Goal: Task Accomplishment & Management: Complete application form

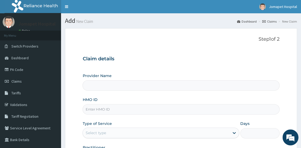
type input "Jomapet Hospital"
click at [103, 112] on input "HMO ID" at bounding box center [181, 109] width 197 height 10
type input "SGX/10019/A"
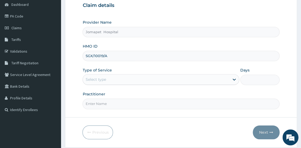
scroll to position [59, 0]
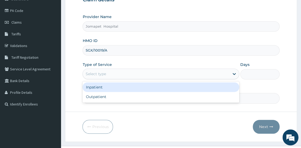
click at [119, 77] on div "Select type" at bounding box center [156, 74] width 147 height 8
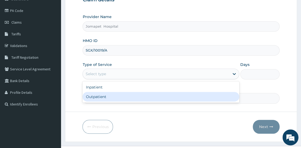
click at [105, 96] on div "Outpatient" at bounding box center [161, 97] width 157 height 10
type input "1"
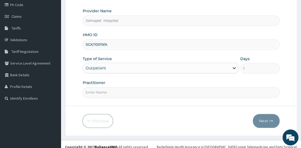
scroll to position [70, 0]
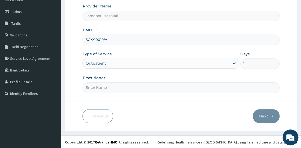
click at [97, 87] on input "Practitioner" at bounding box center [181, 87] width 197 height 10
type input "DR PAUL"
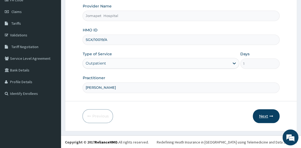
click at [268, 115] on button "Next" at bounding box center [266, 116] width 27 height 14
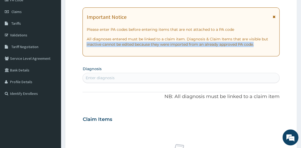
drag, startPoint x: 300, startPoint y: 54, endPoint x: 303, endPoint y: 40, distance: 15.2
click at [301, 40] on html "R EL Toggle navigation Jomapet Hospital Jomapet Hospital - jomahospital61@gmail…" at bounding box center [150, 120] width 301 height 381
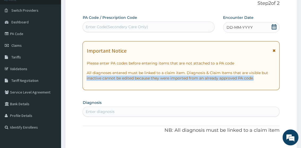
scroll to position [29, 0]
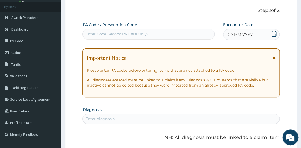
click at [228, 33] on span "DD-MM-YYYY" at bounding box center [240, 34] width 26 height 5
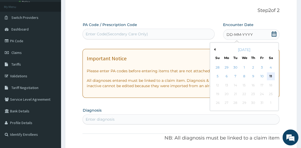
click at [269, 74] on div "11" at bounding box center [271, 76] width 8 height 8
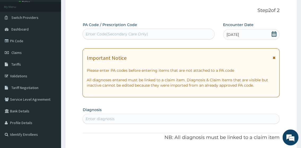
click at [93, 118] on div "Enter diagnosis" at bounding box center [99, 118] width 29 height 5
type input "mala"
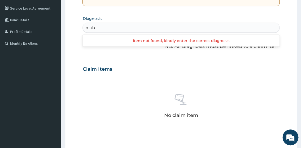
scroll to position [123, 0]
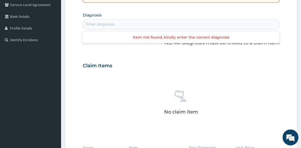
click at [103, 25] on div "Enter diagnosis" at bounding box center [181, 24] width 196 height 8
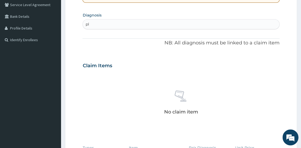
type input "p"
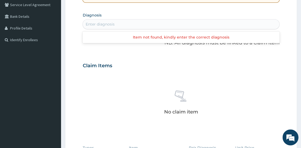
type input "p"
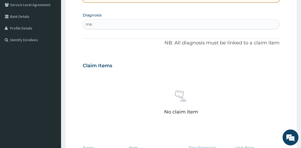
type input "m"
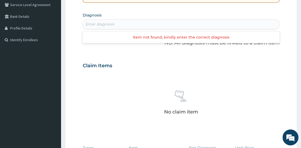
click at [90, 26] on div "Enter diagnosis" at bounding box center [99, 24] width 29 height 5
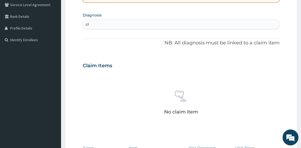
type input "p"
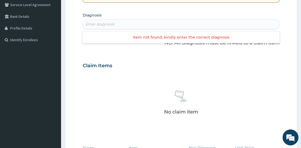
click at [98, 24] on div "Enter diagnosis" at bounding box center [99, 24] width 29 height 5
type input "p"
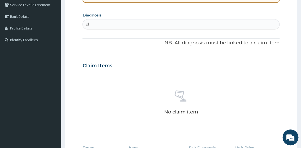
type input "p"
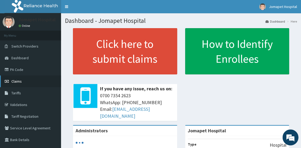
click at [17, 80] on span "Claims" at bounding box center [16, 81] width 10 height 5
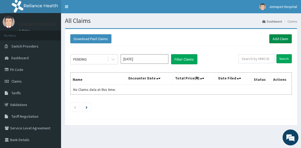
click at [280, 38] on link "Add Claim" at bounding box center [280, 38] width 23 height 9
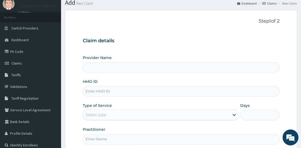
type input "Jomapet Hospital"
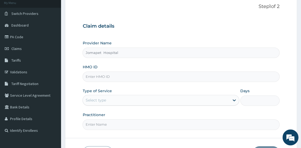
drag, startPoint x: 302, startPoint y: 54, endPoint x: 303, endPoint y: 77, distance: 22.9
click at [301, 77] on html "R EL Toggle navigation Jomapet Hospital Jomapet Hospital - jomahospital61@gmail…" at bounding box center [150, 76] width 301 height 218
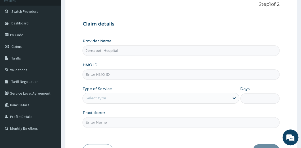
click at [114, 77] on input "HMO ID" at bounding box center [181, 74] width 197 height 10
type input "SGX/10019/A"
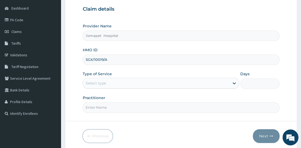
scroll to position [55, 0]
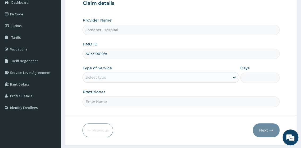
click at [109, 79] on div "Select type" at bounding box center [156, 77] width 147 height 8
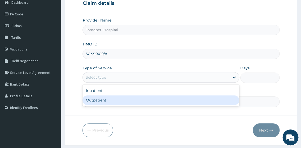
click at [108, 99] on div "Outpatient" at bounding box center [161, 100] width 157 height 10
type input "1"
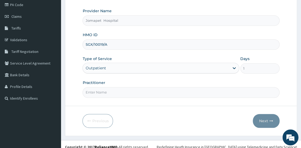
scroll to position [70, 0]
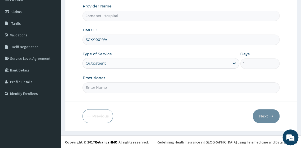
click at [98, 89] on input "Practitioner" at bounding box center [181, 87] width 197 height 10
type input "DR PAUL"
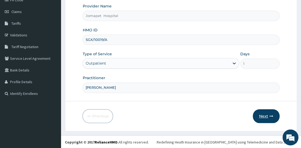
click at [263, 115] on button "Next" at bounding box center [266, 116] width 27 height 14
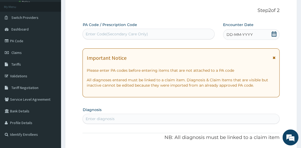
scroll to position [22, 0]
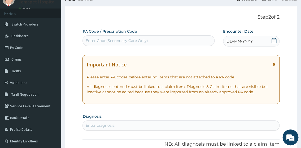
click at [230, 41] on span "DD-MM-YYYY" at bounding box center [240, 40] width 26 height 5
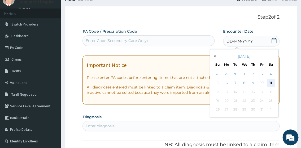
click at [270, 82] on div "11" at bounding box center [271, 83] width 8 height 8
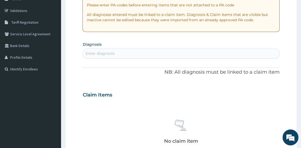
scroll to position [98, 0]
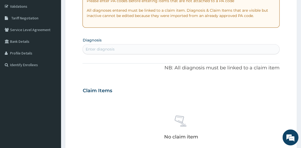
click at [108, 48] on div "Enter diagnosis" at bounding box center [99, 48] width 29 height 5
type input "m"
type input "p"
type input "plas"
